Goal: Navigation & Orientation: Find specific page/section

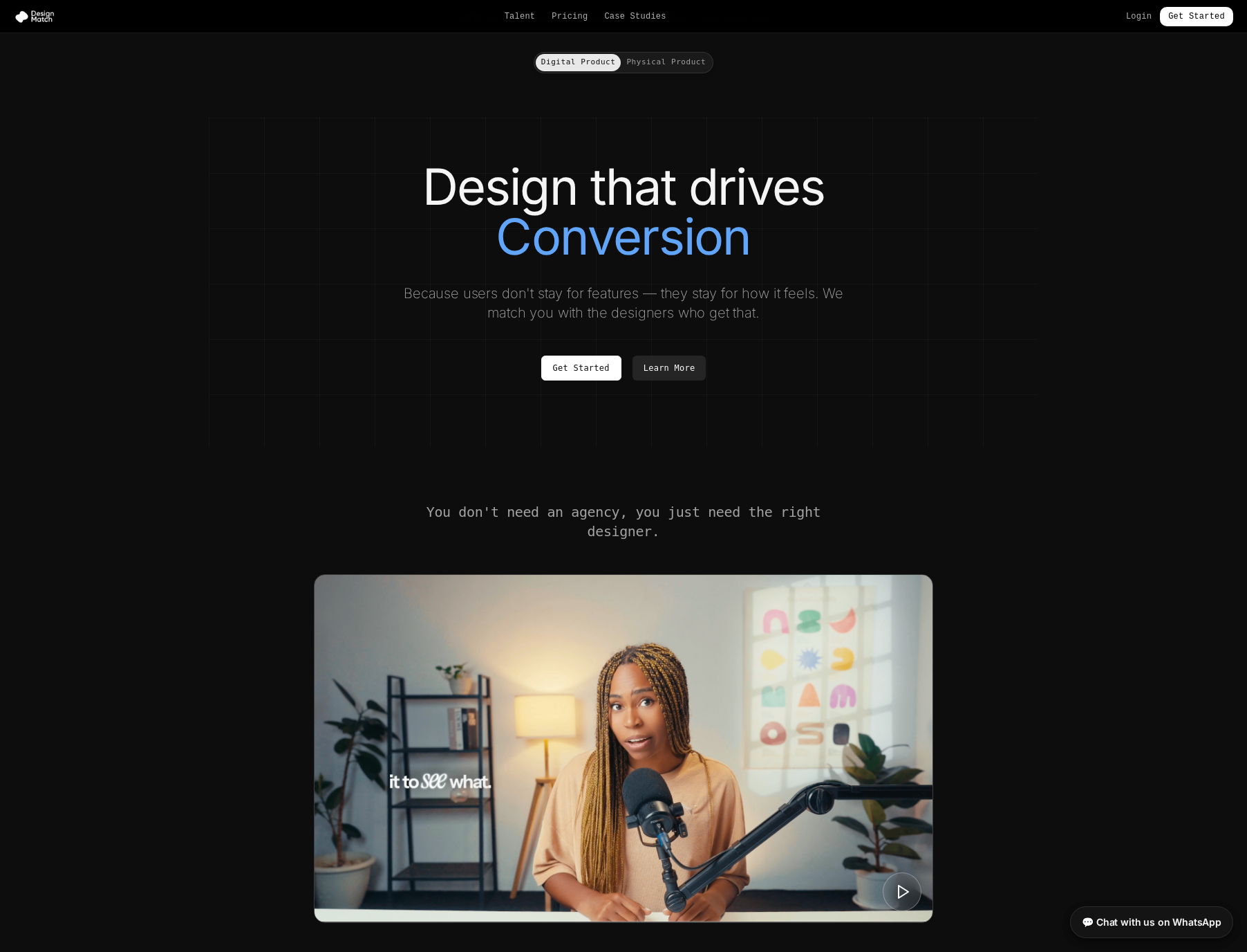
scroll to position [30, 0]
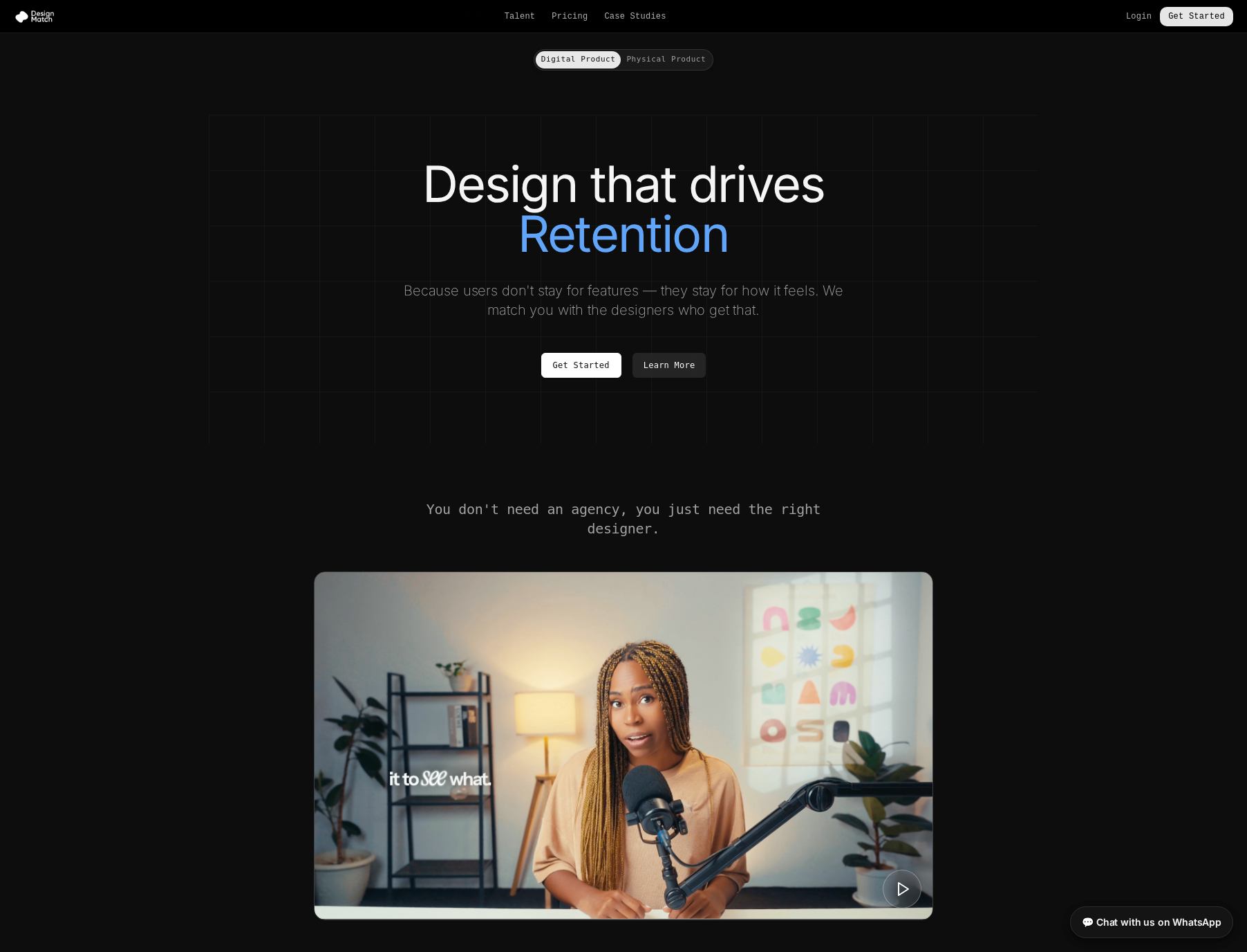
click at [1182, 15] on link "Get Started" at bounding box center [1196, 16] width 73 height 19
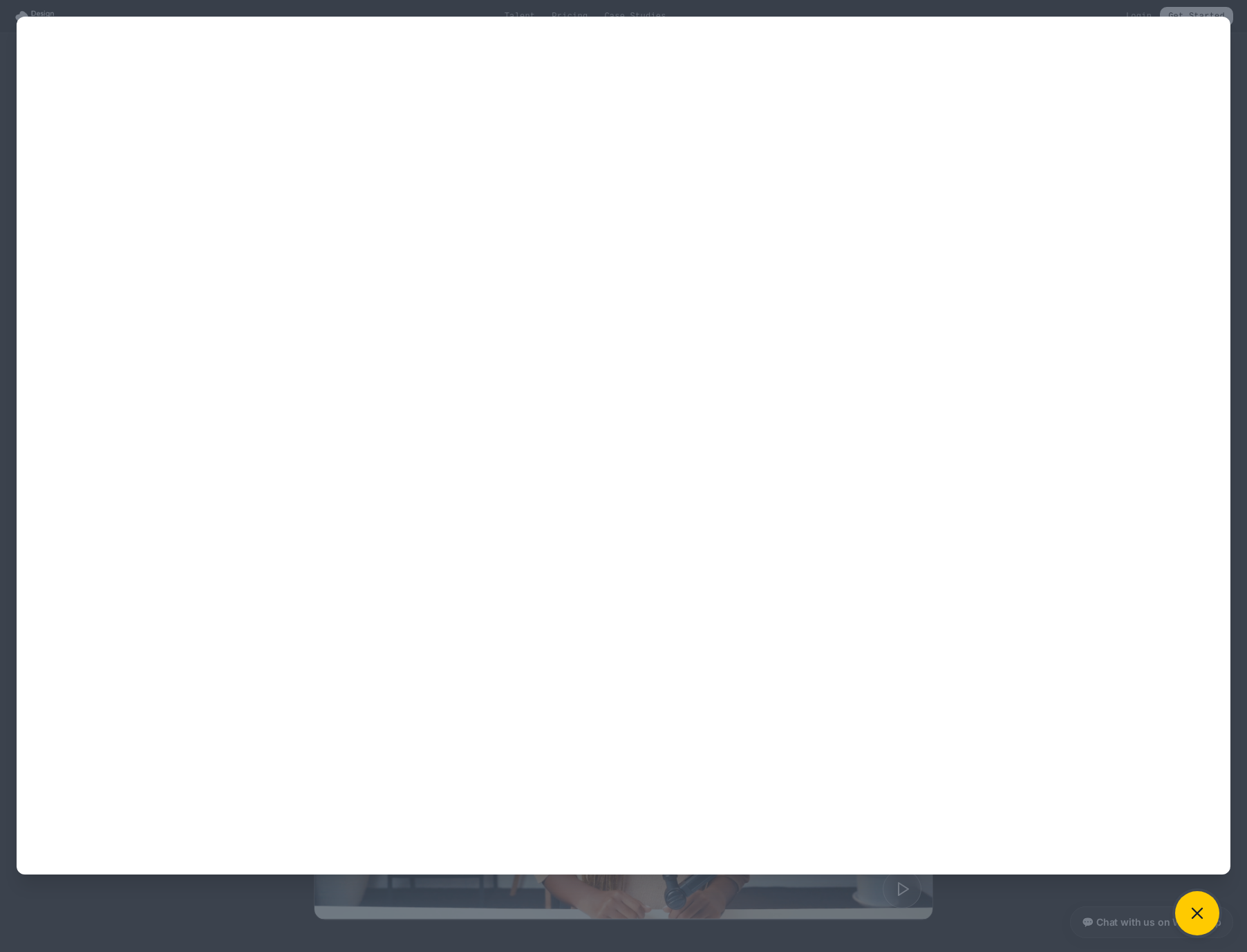
click at [1202, 912] on icon at bounding box center [1197, 912] width 19 height 19
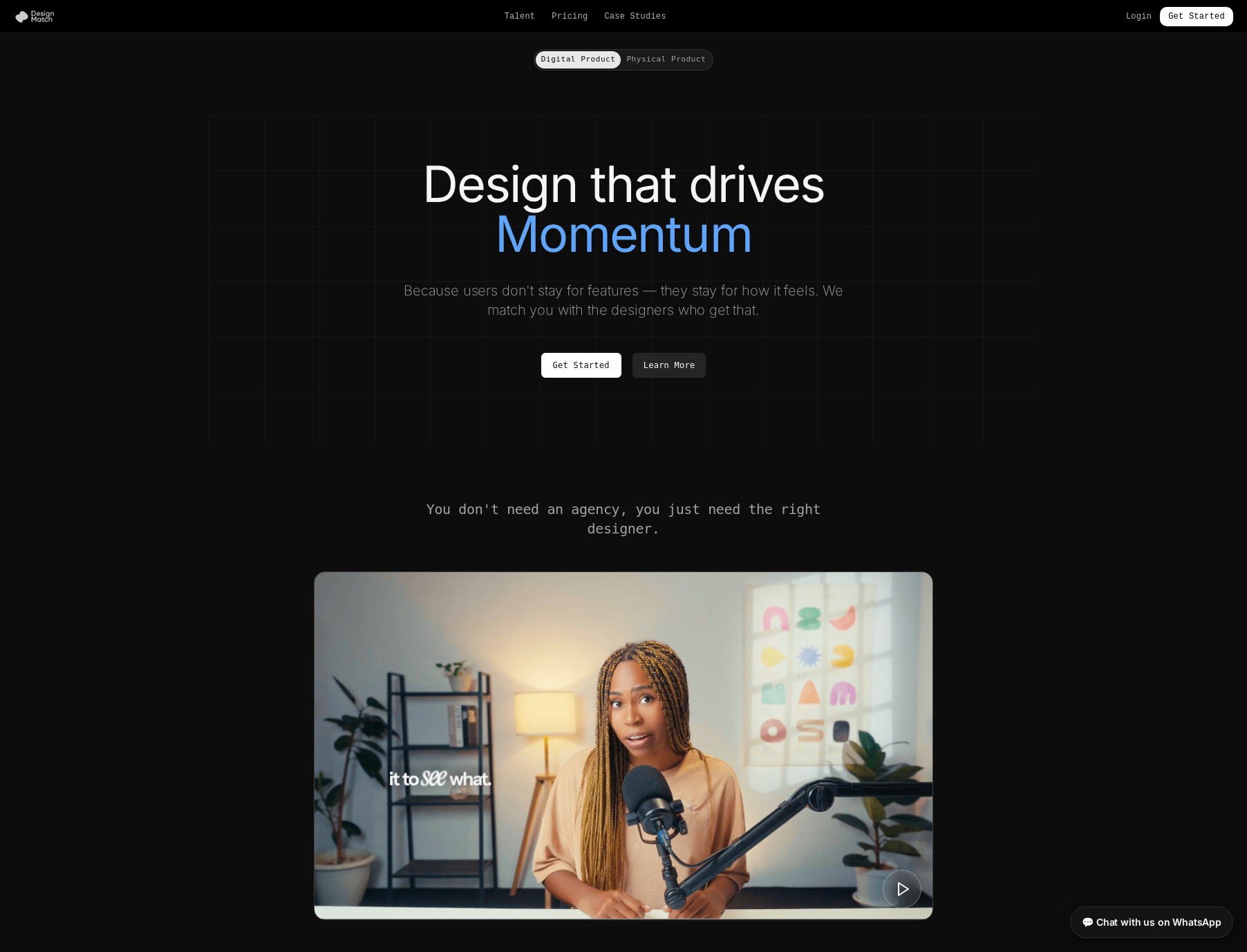
click at [40, 17] on img at bounding box center [37, 16] width 47 height 14
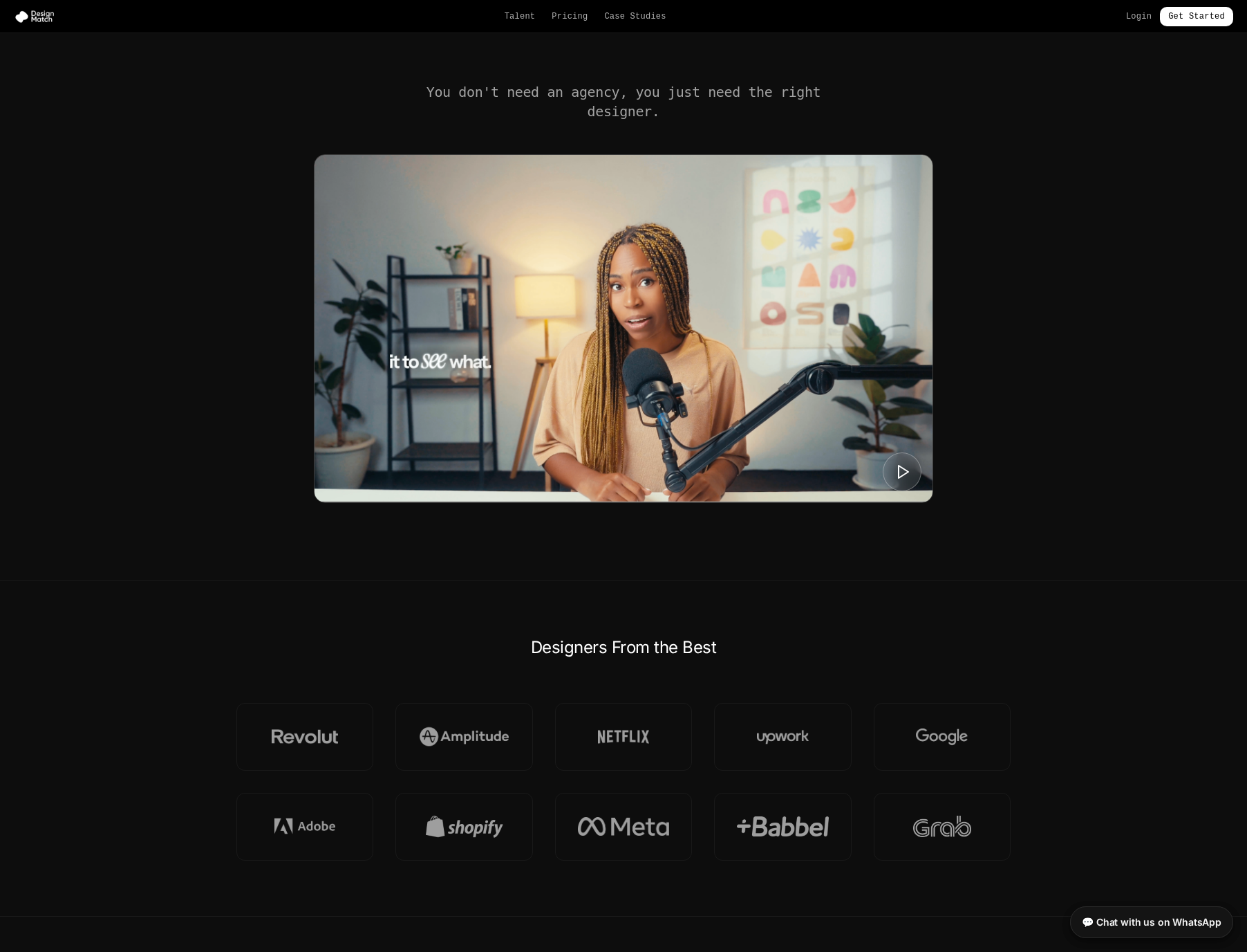
scroll to position [478, 0]
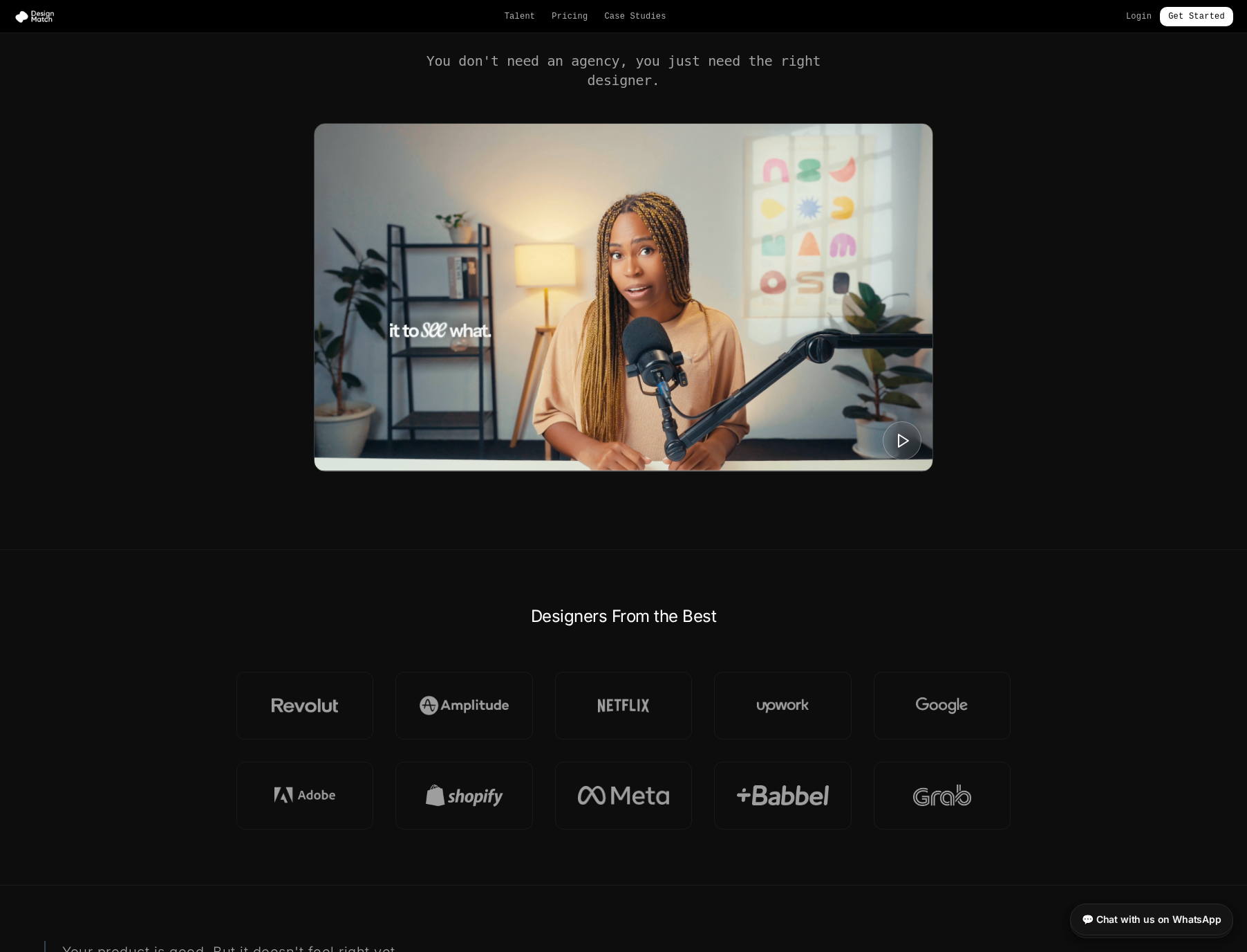
click at [1164, 922] on link "💬 Chat with us on WhatsApp" at bounding box center [1152, 918] width 164 height 32
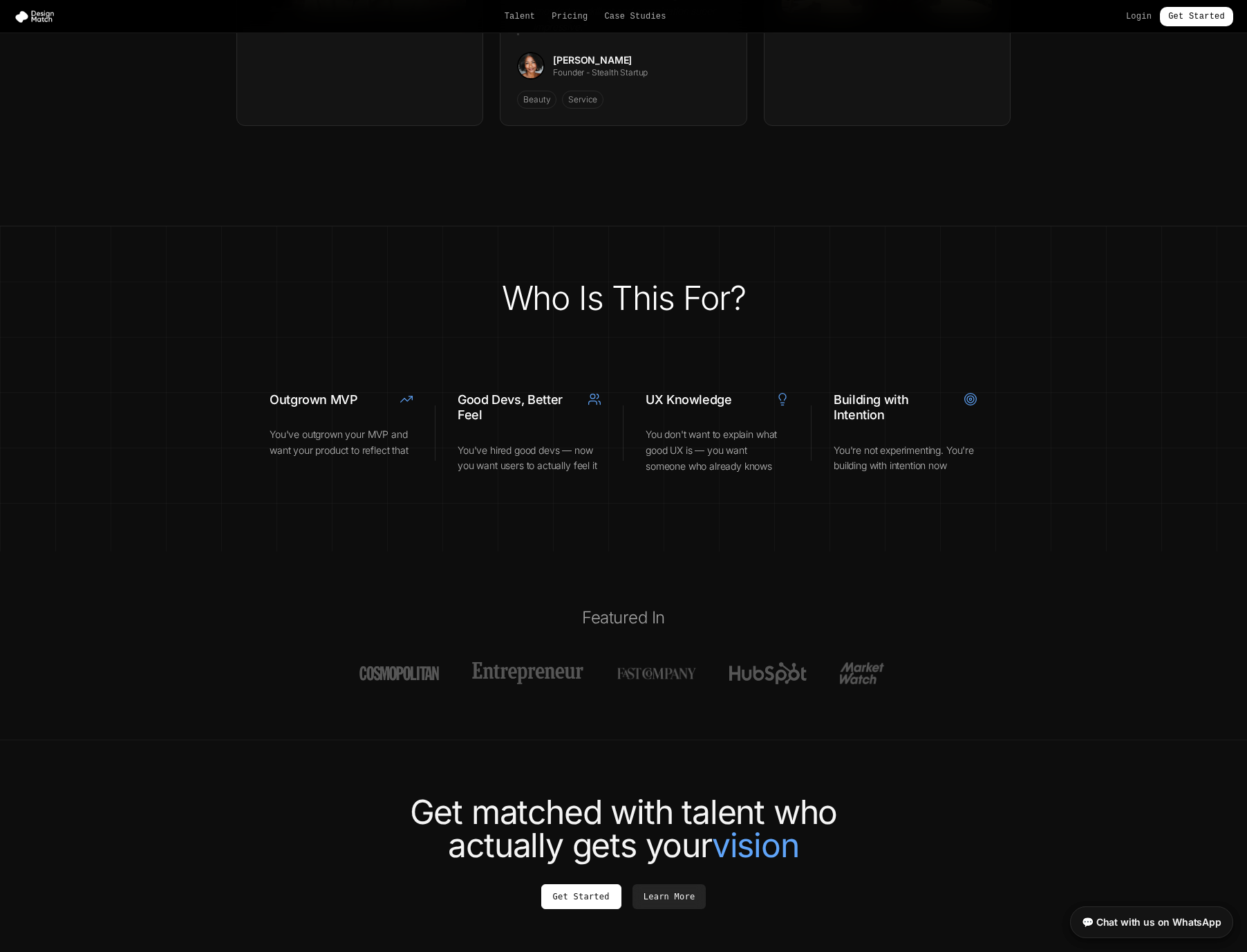
scroll to position [4841, 0]
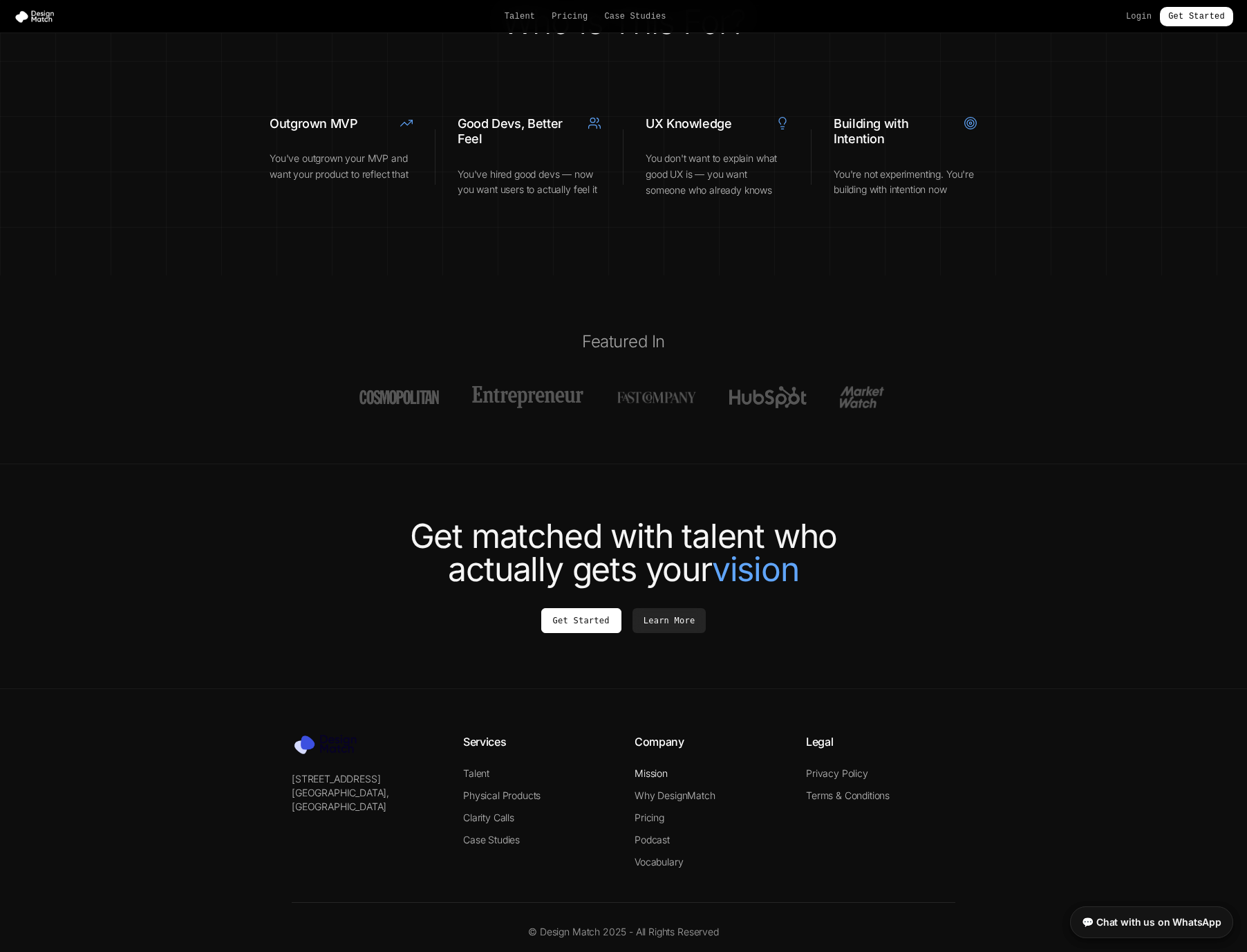
click at [652, 767] on link "Mission" at bounding box center [651, 773] width 34 height 12
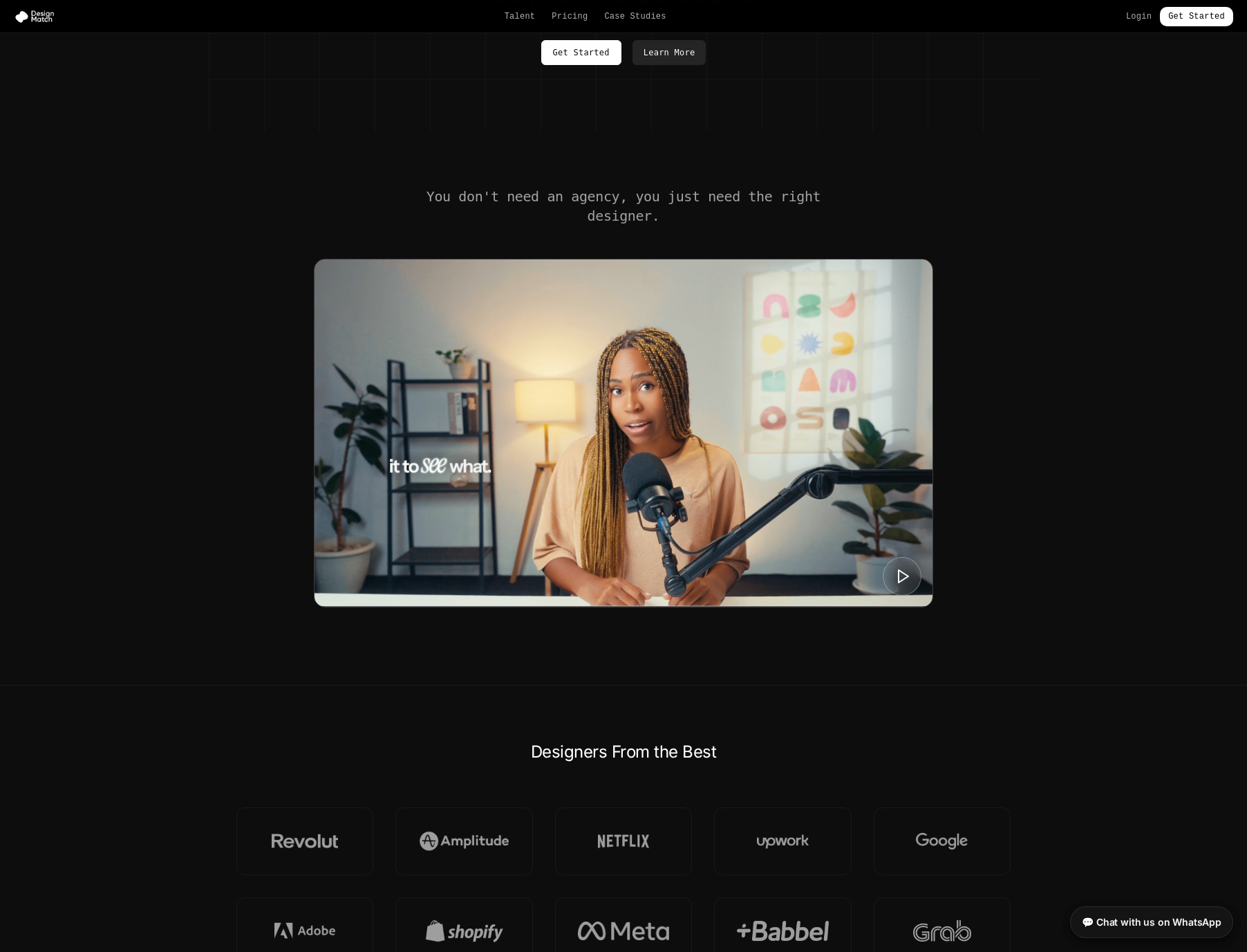
scroll to position [0, 0]
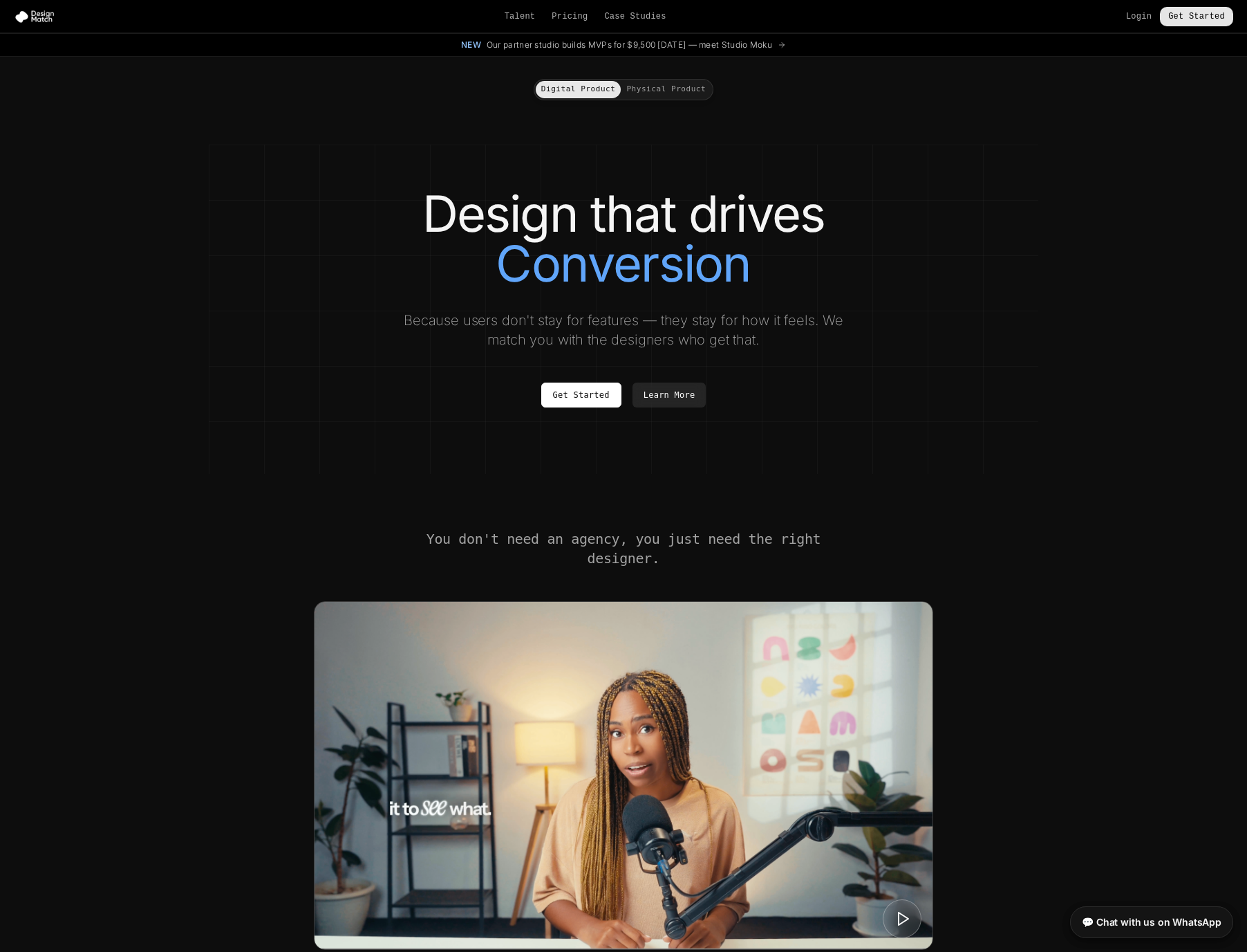
click at [1201, 11] on link "Get Started" at bounding box center [1196, 16] width 73 height 19
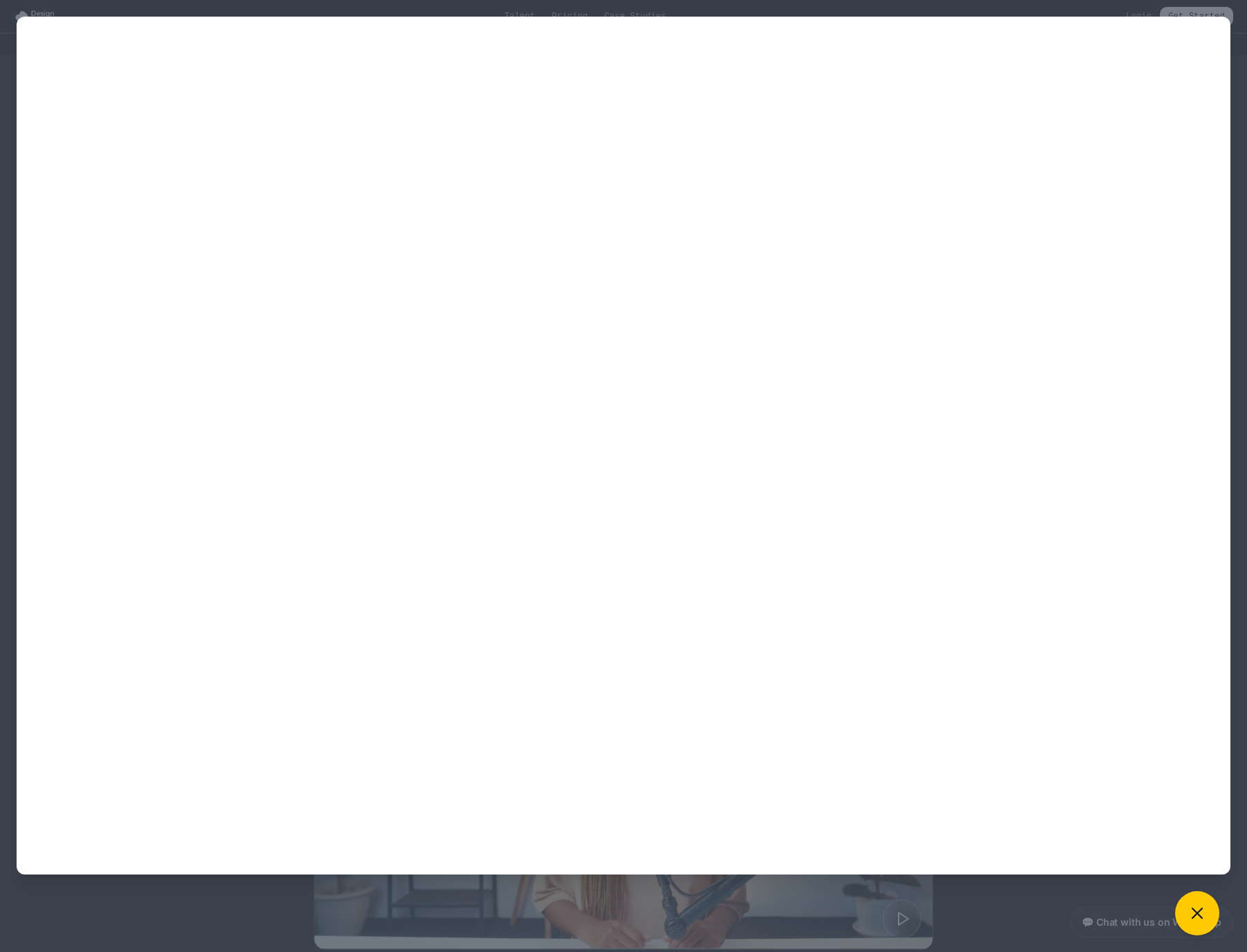
click at [29, 8] on div at bounding box center [623, 476] width 1247 height 952
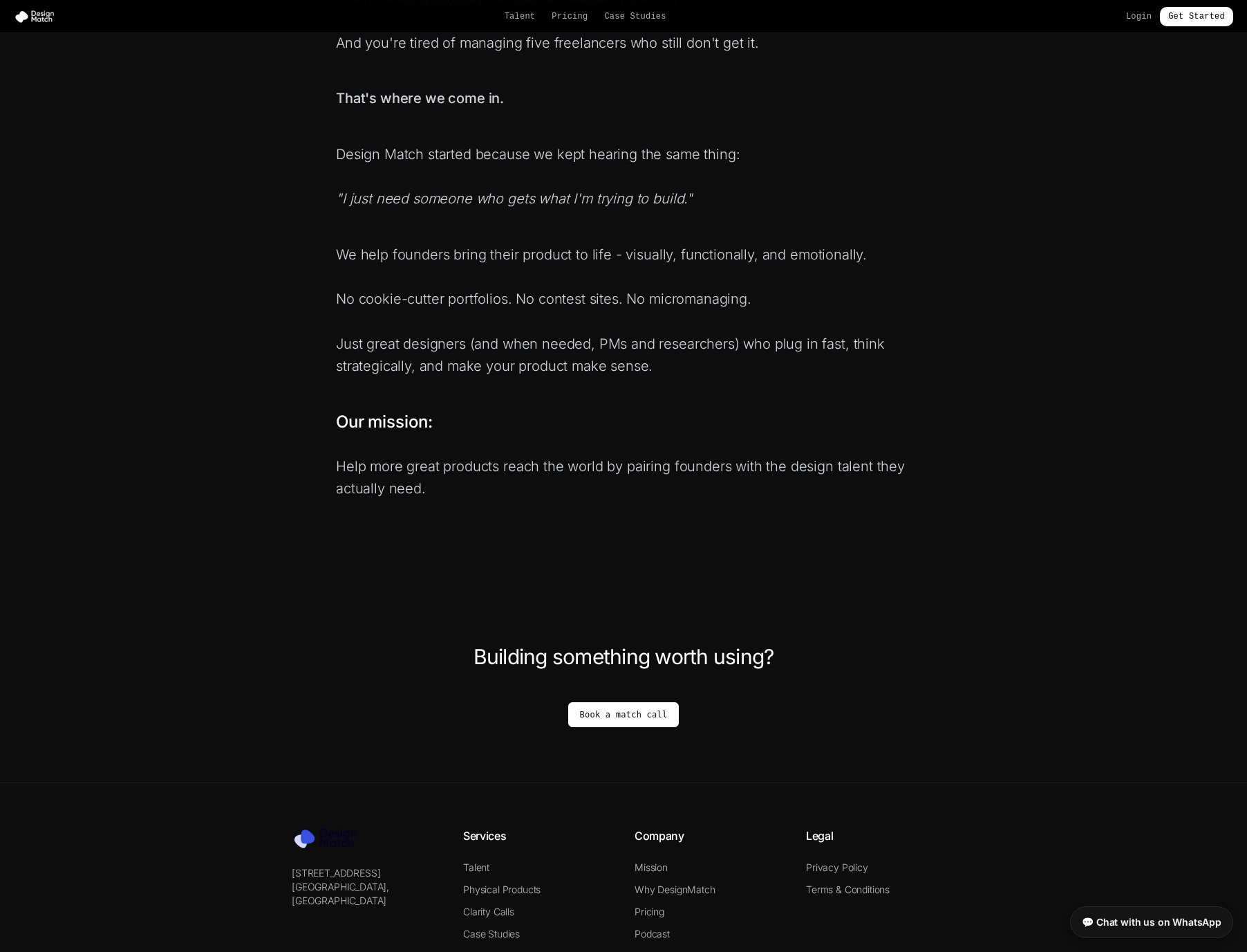
scroll to position [535, 0]
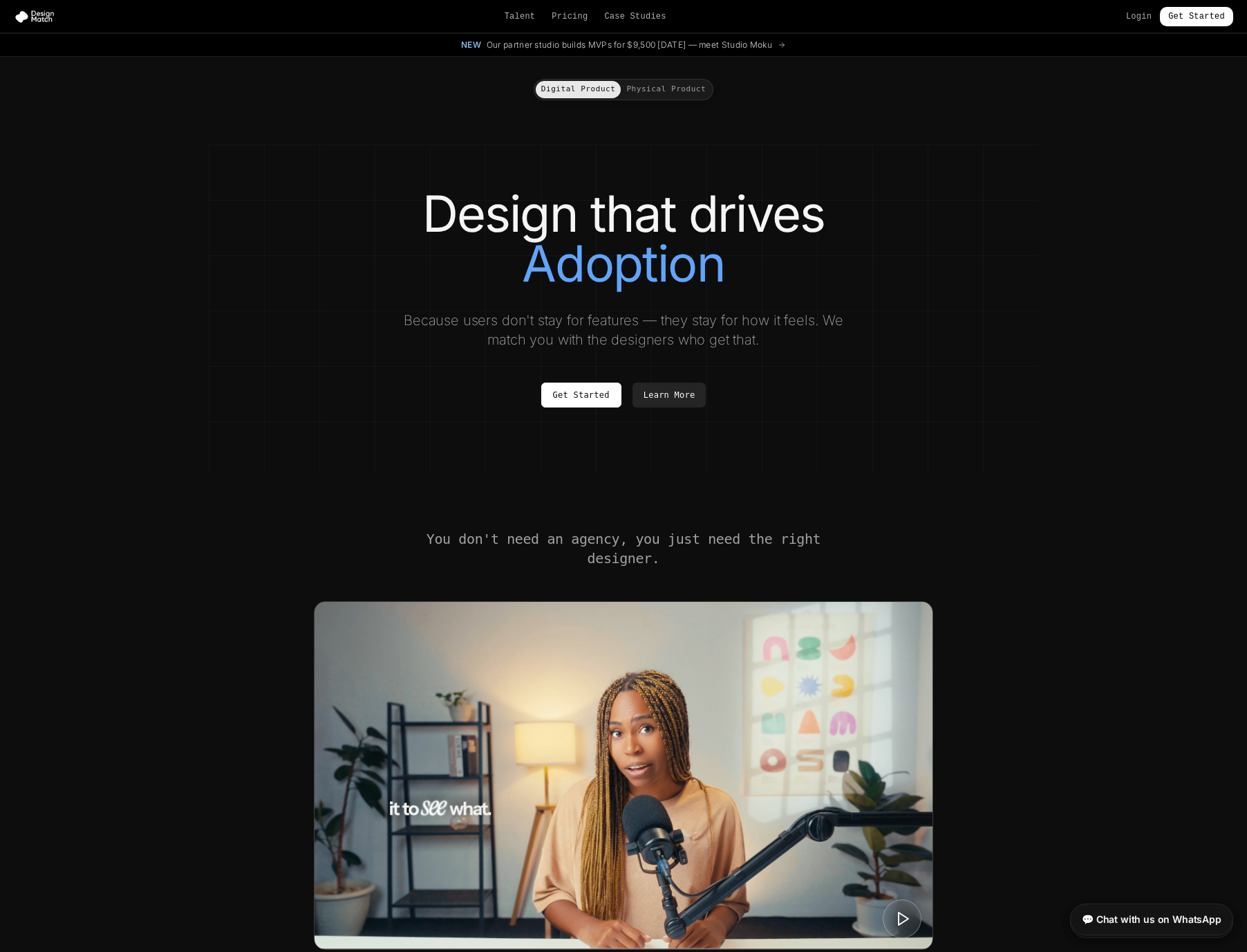
click at [1143, 920] on link "💬 Chat with us on WhatsApp" at bounding box center [1152, 918] width 164 height 32
click at [1164, 927] on link "💬 Chat with us on WhatsApp" at bounding box center [1152, 918] width 164 height 32
